Goal: Task Accomplishment & Management: Manage account settings

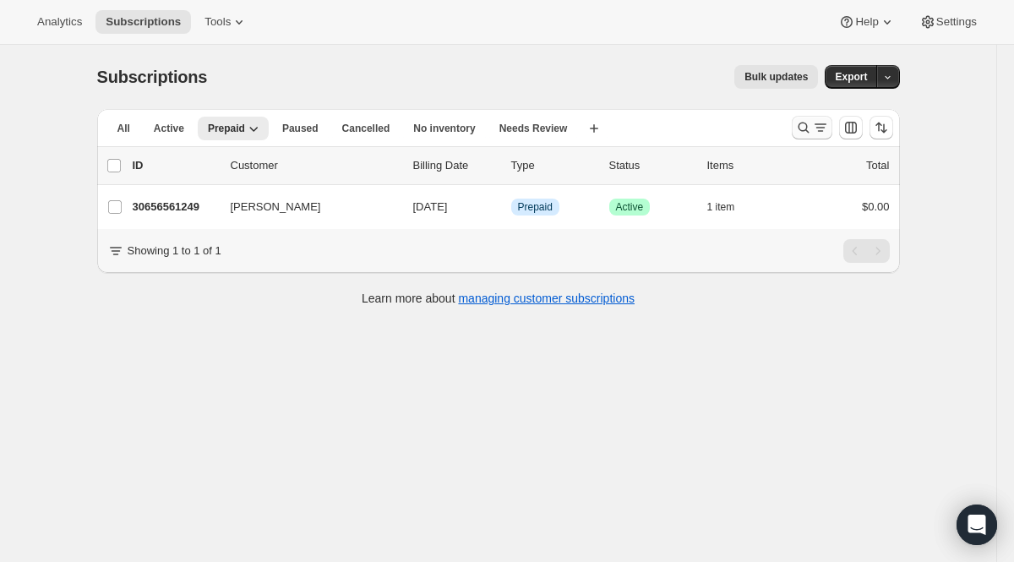
click at [805, 132] on icon "Search and filter results" at bounding box center [803, 127] width 17 height 17
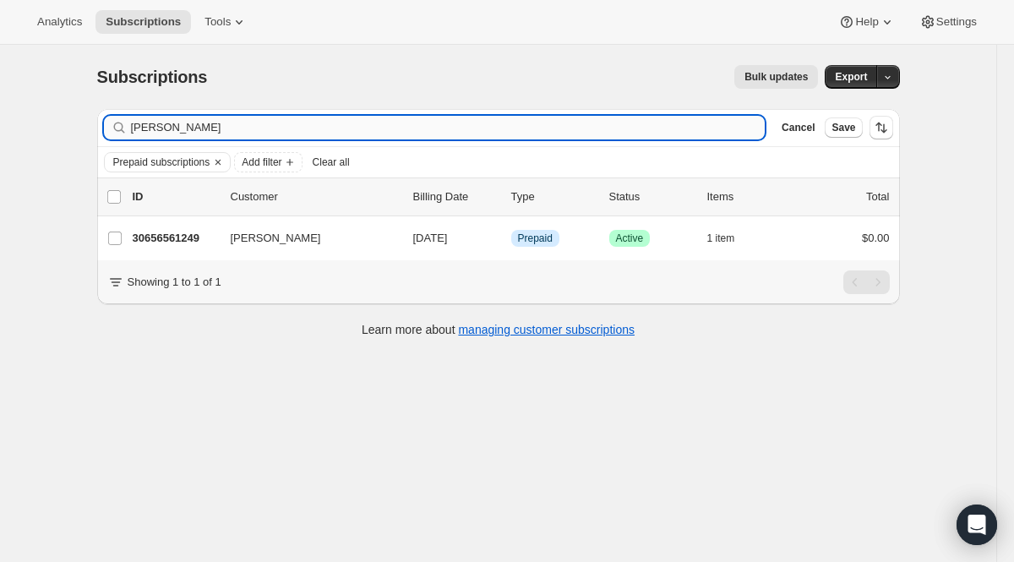
click at [573, 131] on input "[PERSON_NAME]" at bounding box center [448, 128] width 635 height 24
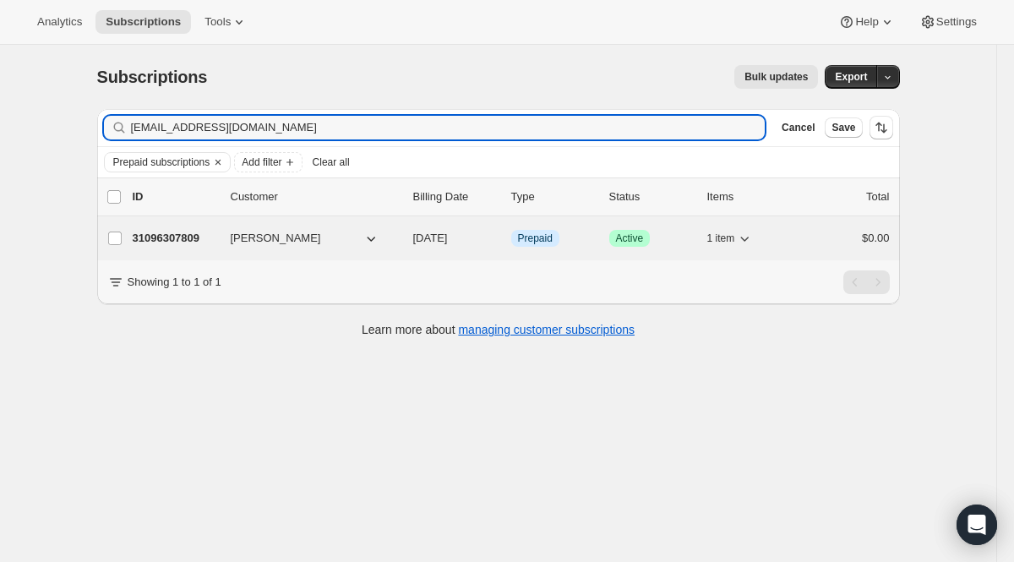
type input "[EMAIL_ADDRESS][DOMAIN_NAME]"
click at [168, 239] on p "31096307809" at bounding box center [175, 238] width 85 height 17
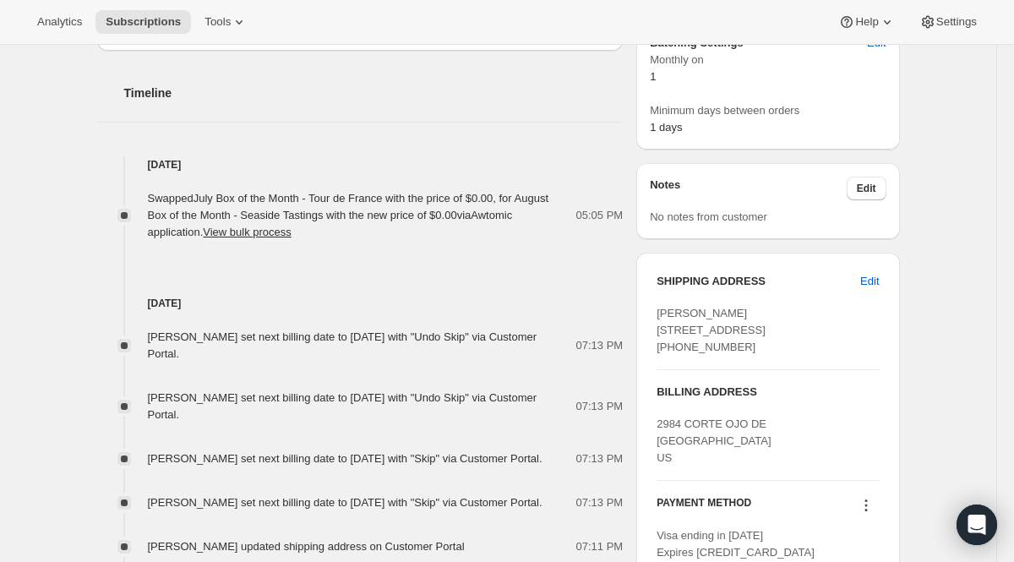
scroll to position [627, 0]
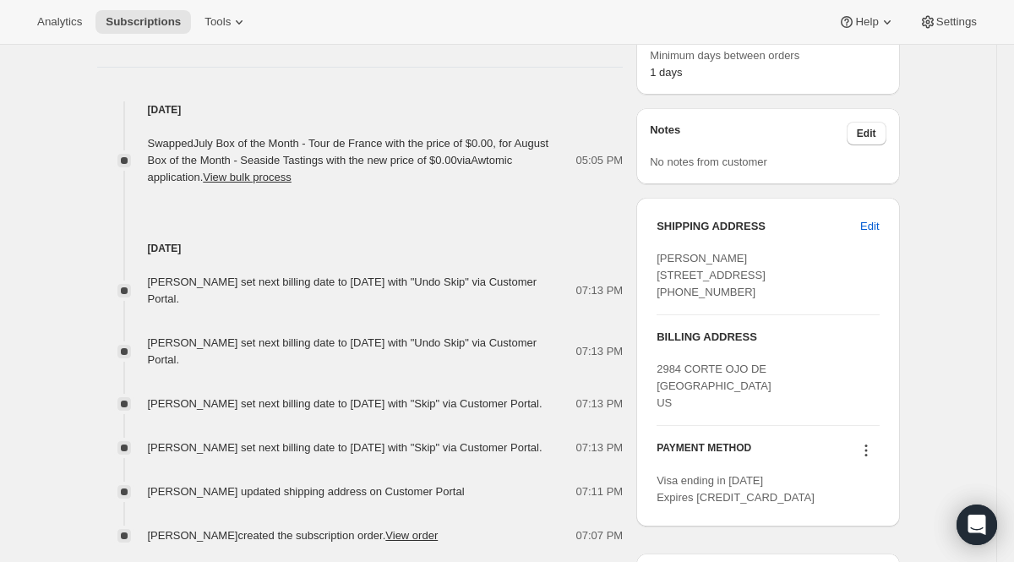
drag, startPoint x: 145, startPoint y: 245, endPoint x: 386, endPoint y: 292, distance: 246.2
click at [386, 292] on div "[DATE] [PERSON_NAME] set next billing date to [DATE] with "Undo Skip" via Custo…" at bounding box center [360, 365] width 527 height 358
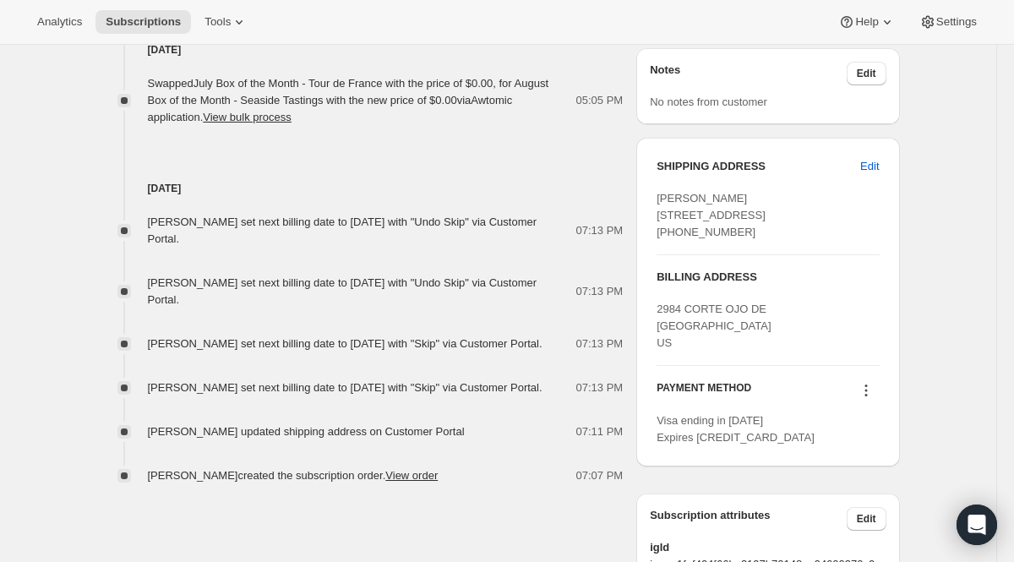
scroll to position [689, 0]
click at [425, 395] on div "[PERSON_NAME] set next billing date to [DATE] with "Skip" via Customer Portal." at bounding box center [350, 386] width 405 height 17
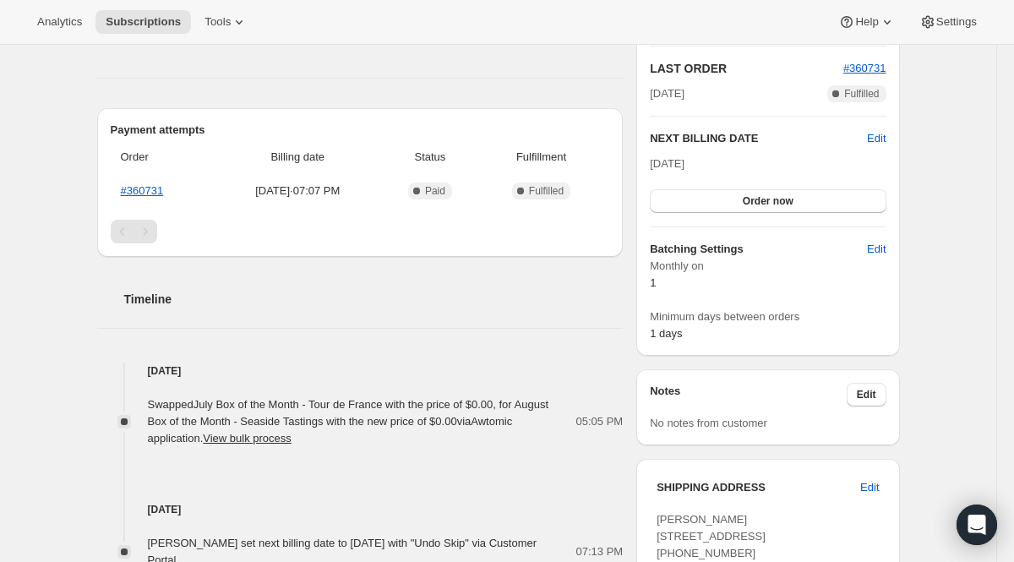
scroll to position [0, 0]
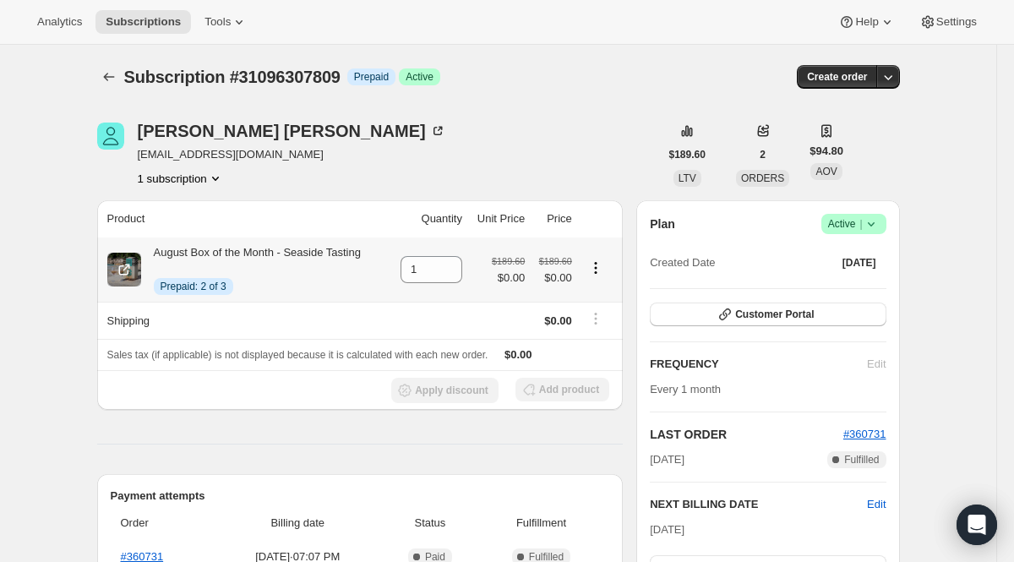
click at [217, 287] on span "Prepaid: 2 of 3" at bounding box center [194, 287] width 66 height 14
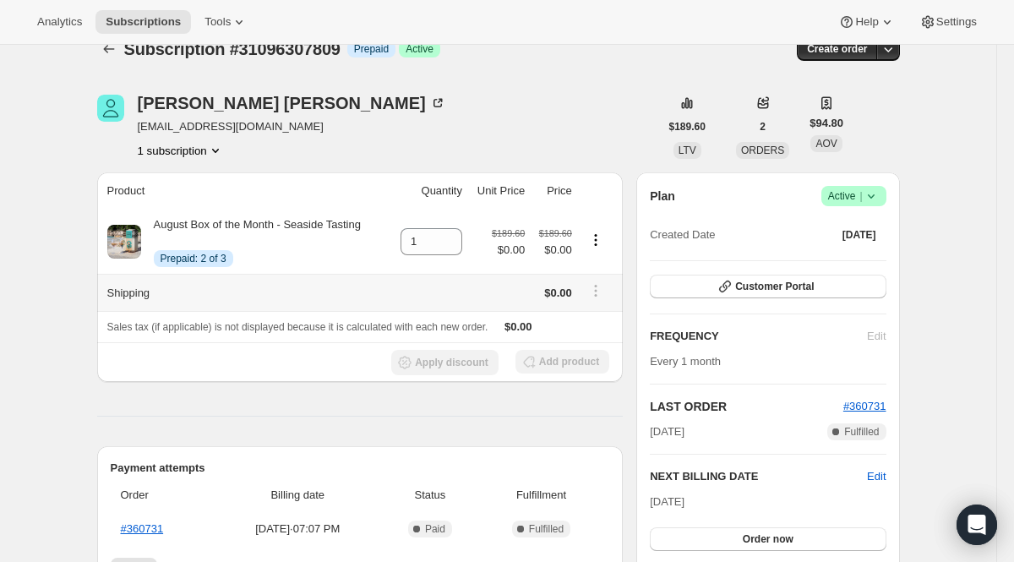
scroll to position [31, 0]
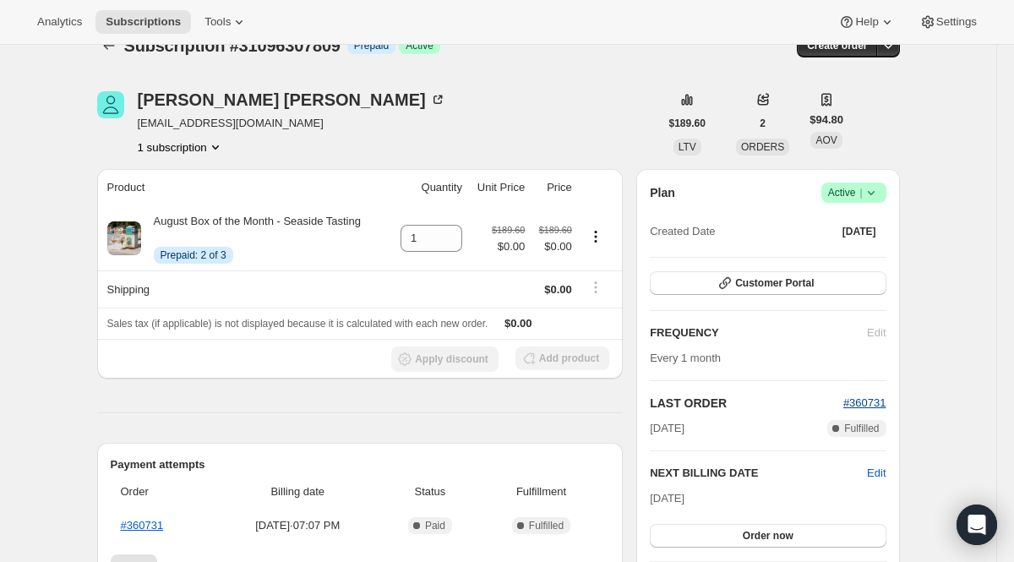
drag, startPoint x: 887, startPoint y: 403, endPoint x: 852, endPoint y: 403, distance: 34.7
click at [852, 403] on div "Plan Success Active | Created Date [DATE] Customer Portal FREQUENCY Edit Every …" at bounding box center [768, 430] width 263 height 522
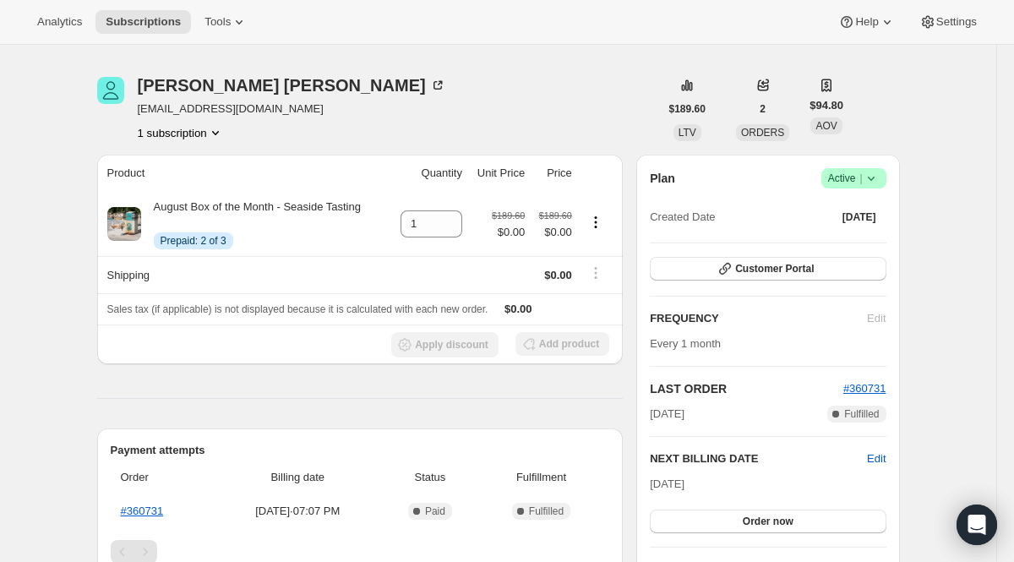
scroll to position [0, 0]
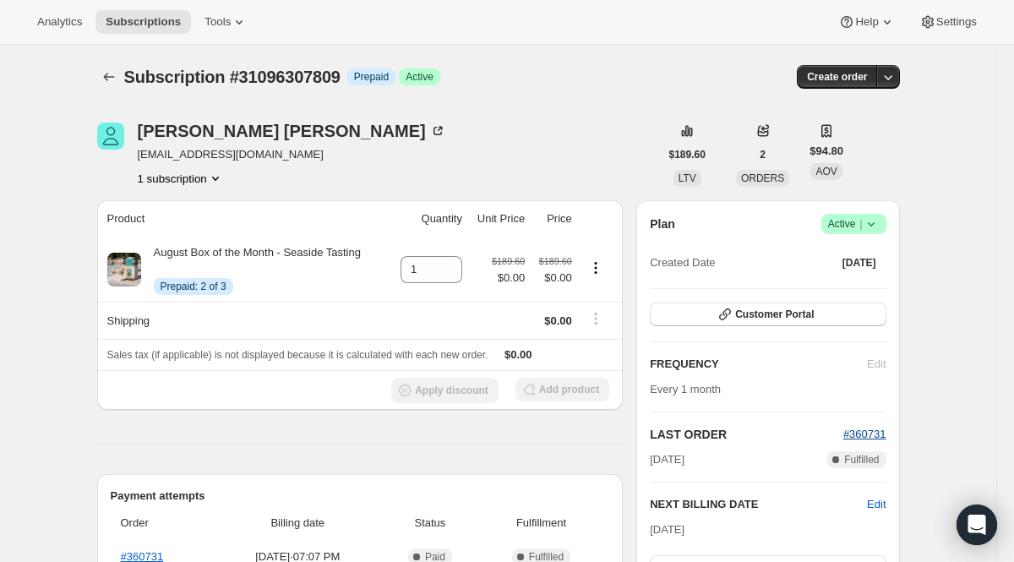
drag, startPoint x: 888, startPoint y: 434, endPoint x: 853, endPoint y: 433, distance: 35.5
click at [853, 433] on div "Plan Success Active | Created Date [DATE] Customer Portal FREQUENCY Edit Every …" at bounding box center [768, 461] width 263 height 522
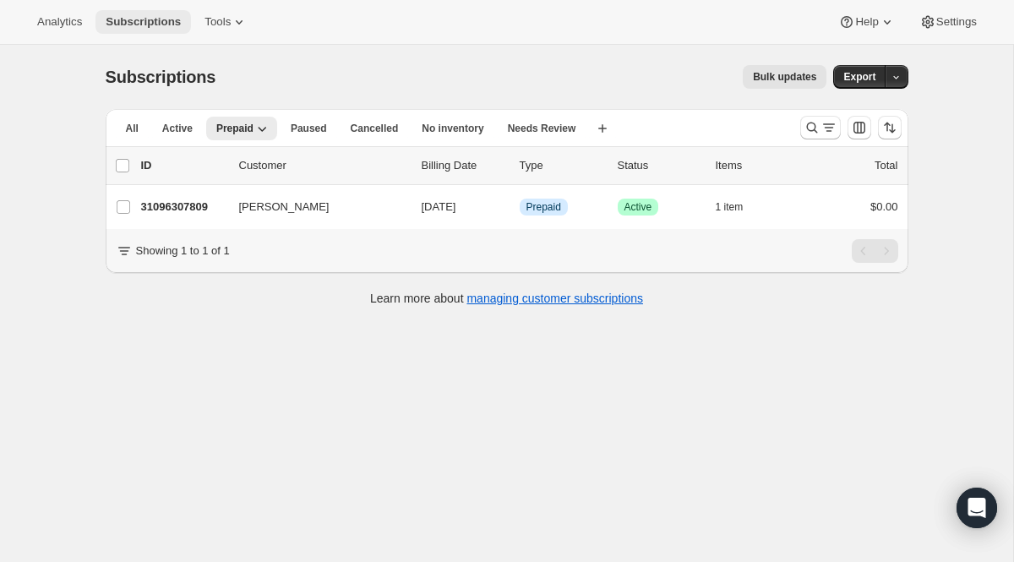
click at [167, 13] on button "Subscriptions" at bounding box center [144, 22] width 96 height 24
click at [139, 21] on span "Subscriptions" at bounding box center [143, 22] width 75 height 14
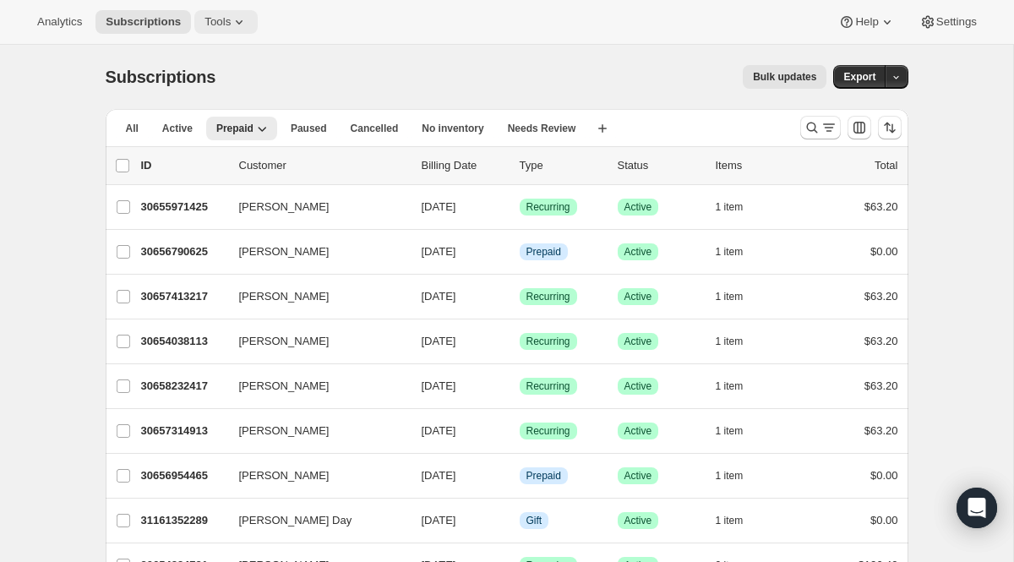
click at [239, 23] on icon at bounding box center [239, 22] width 17 height 17
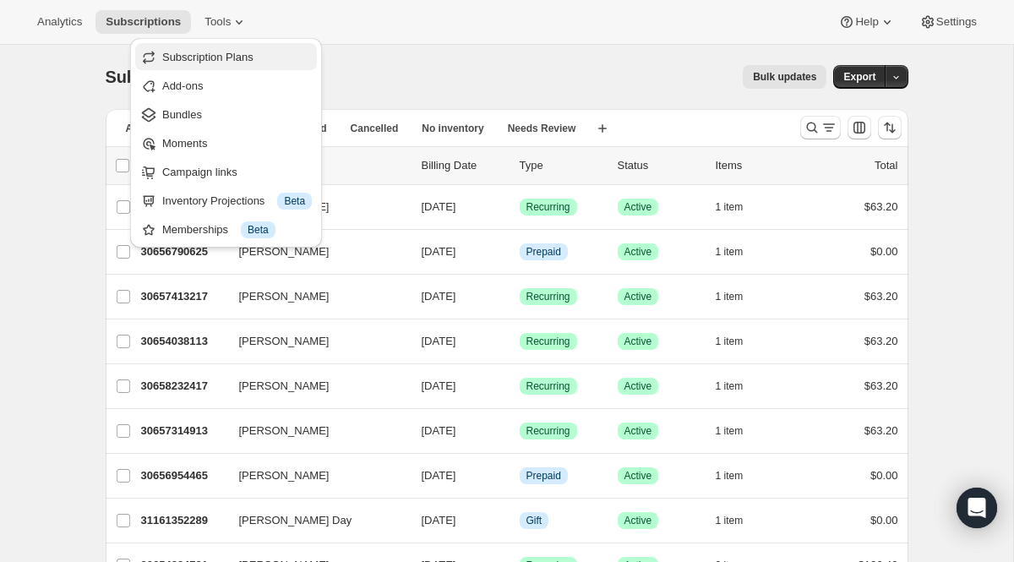
click at [237, 55] on span "Subscription Plans" at bounding box center [207, 57] width 91 height 13
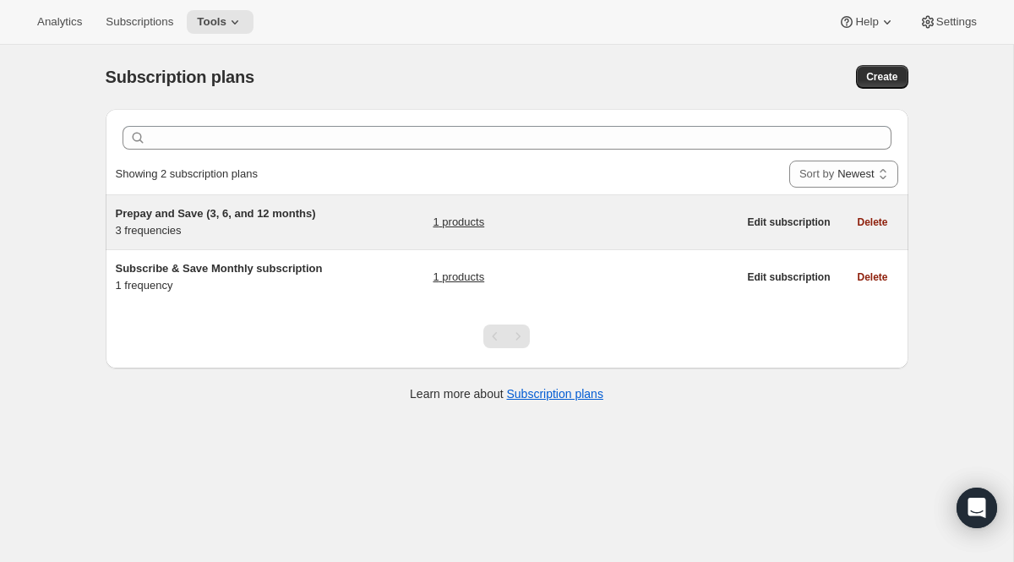
click at [470, 227] on link "1 products" at bounding box center [459, 222] width 52 height 17
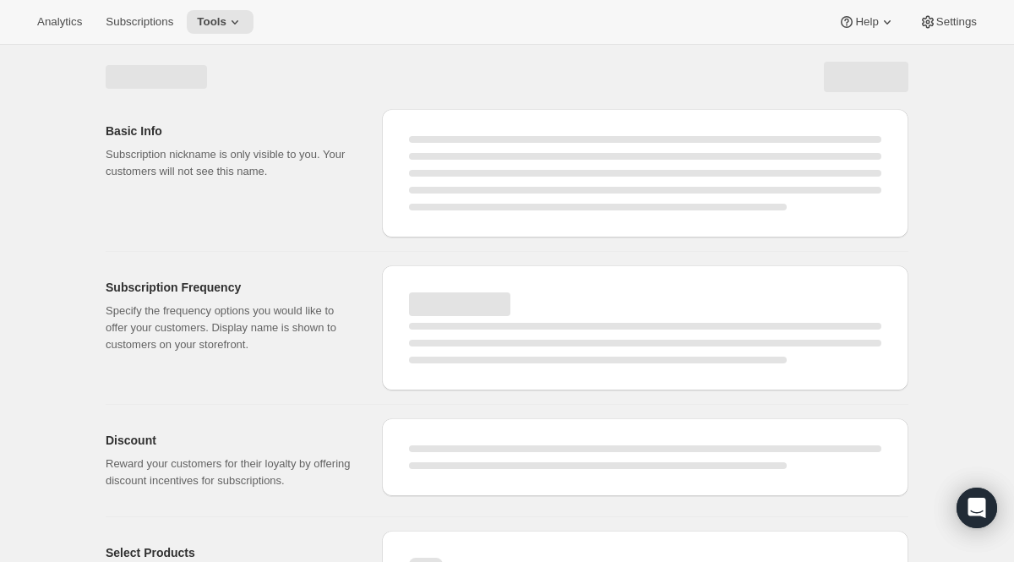
select select "WEEK"
select select "MONTH"
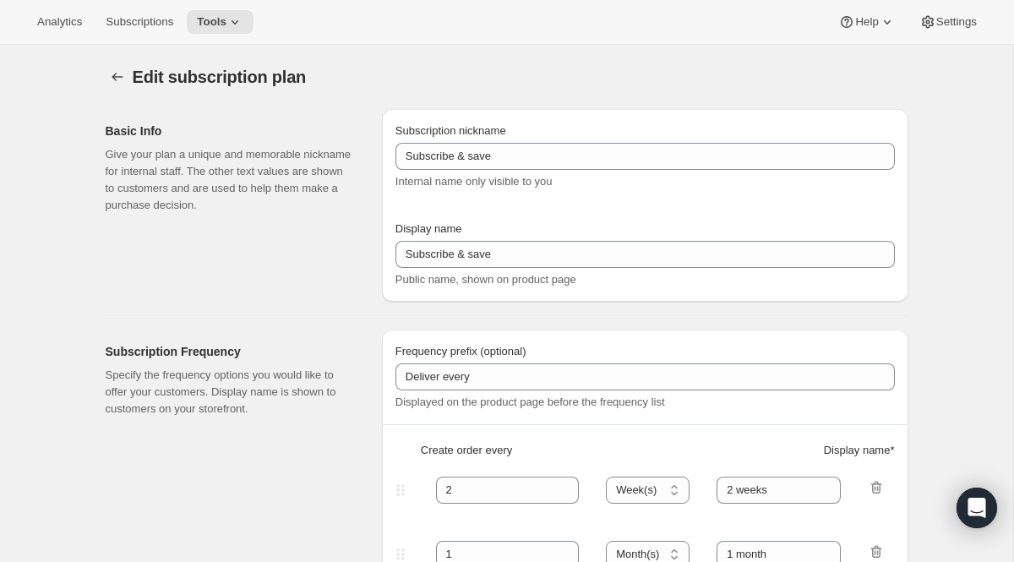
type input "Prepay and Save (3, 6, and 12 months)"
type input "3/6/12 Month Subscriptions"
checkbox input "true"
select select "MONTH"
select select "MONTHDAY"
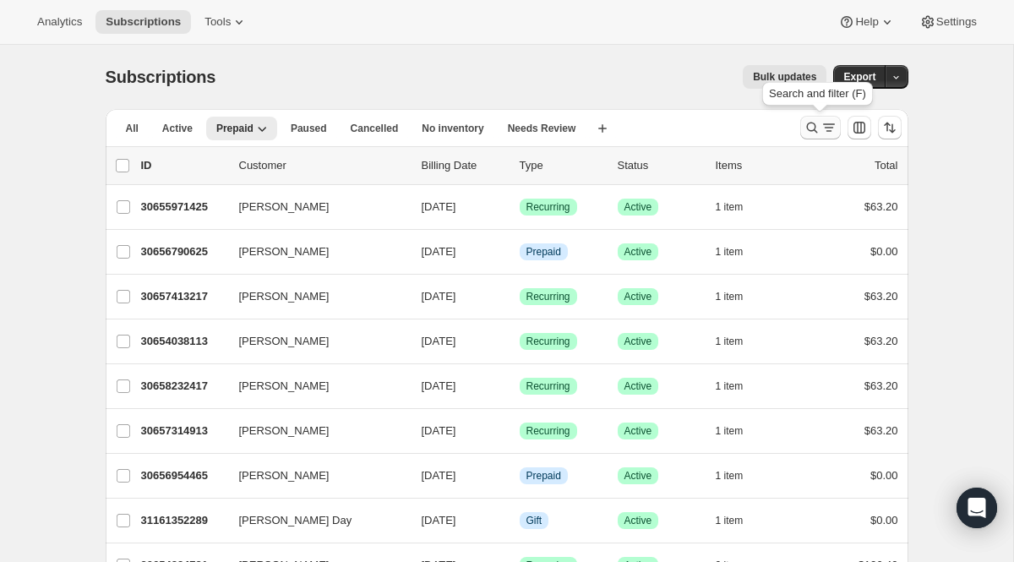
click at [812, 122] on icon "Search and filter results" at bounding box center [812, 127] width 17 height 17
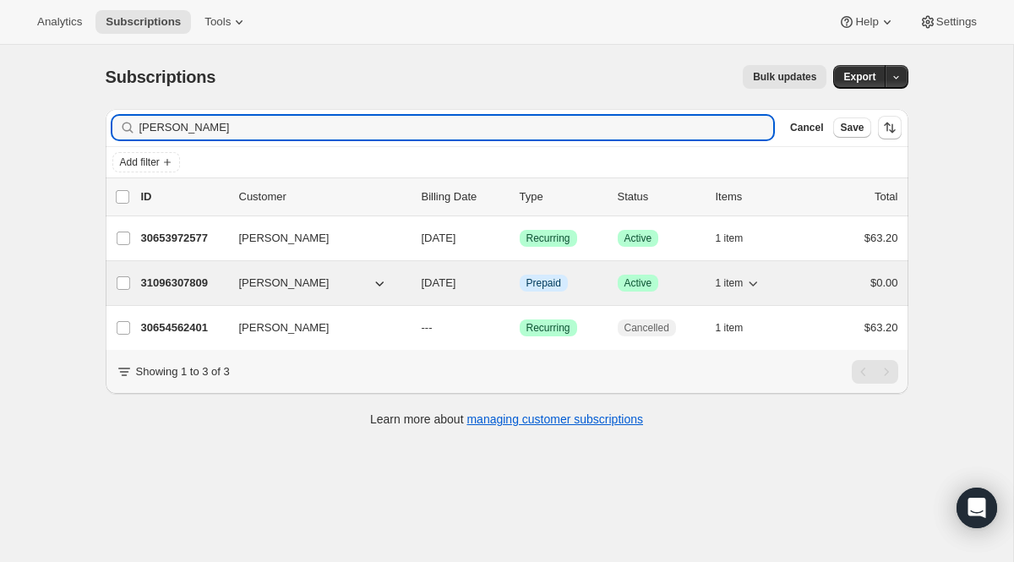
type input "johnson"
click at [202, 276] on p "31096307809" at bounding box center [183, 283] width 85 height 17
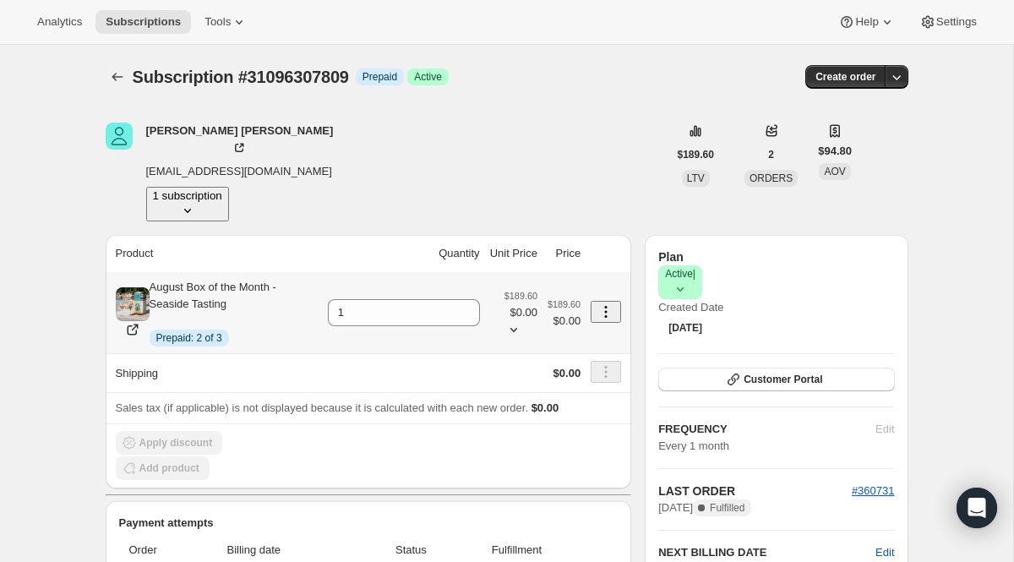
click at [606, 303] on icon "Product actions" at bounding box center [606, 311] width 17 height 17
click at [237, 279] on div "August Box of the Month - Seaside Tasting Info Prepaid: 2 of 3" at bounding box center [234, 313] width 168 height 68
click at [243, 279] on div "August Box of the Month - Seaside Tasting Info Prepaid: 2 of 3" at bounding box center [234, 313] width 168 height 68
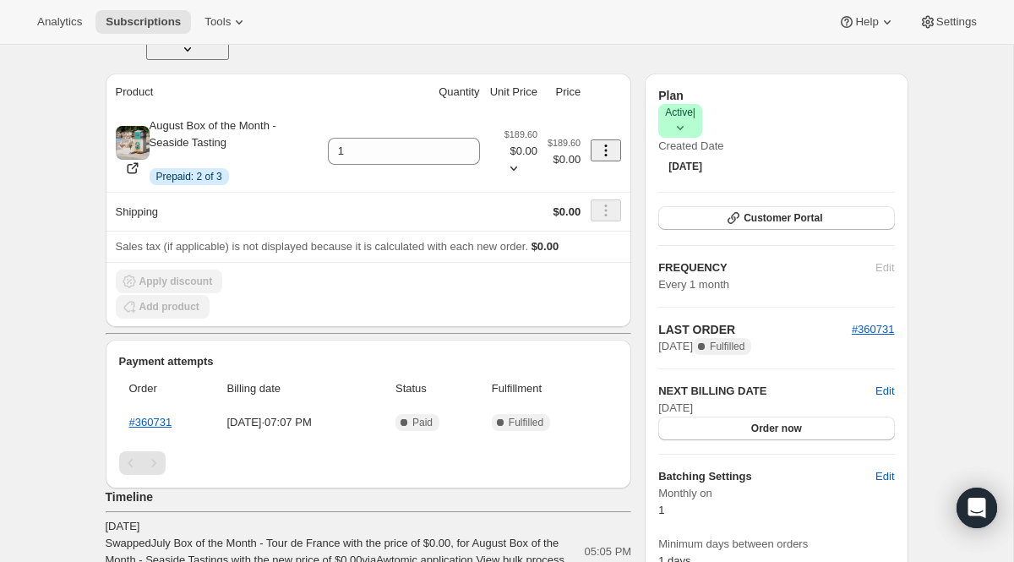
scroll to position [2, 0]
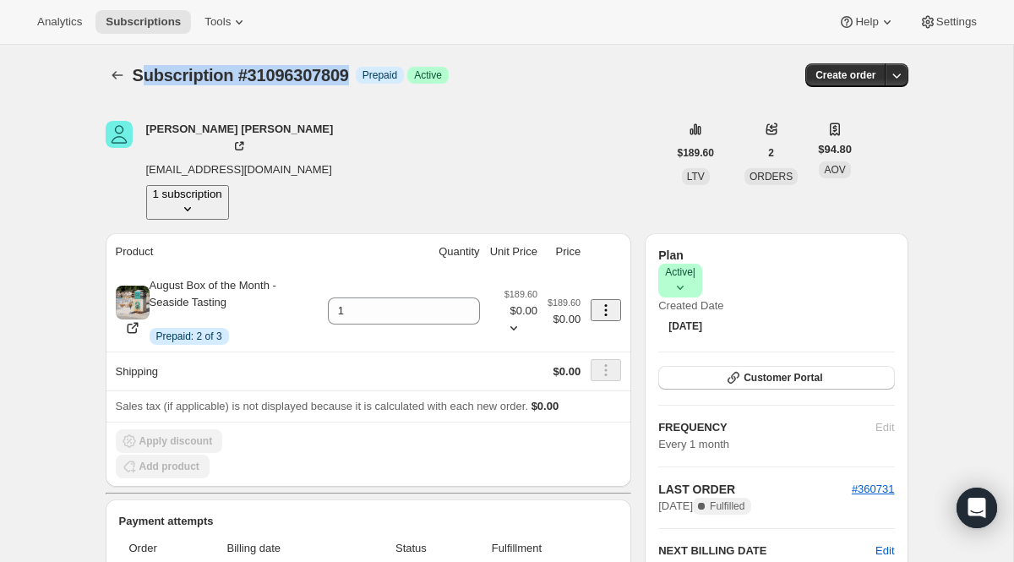
drag, startPoint x: 359, startPoint y: 74, endPoint x: 138, endPoint y: 81, distance: 221.6
click at [138, 81] on span "Subscription #31096307809" at bounding box center [241, 75] width 216 height 19
drag, startPoint x: 134, startPoint y: 76, endPoint x: 337, endPoint y: 131, distance: 211.0
copy div "Subscription #31096307809 Info Prepaid Success Active Create order RUSSELL JOHN…"
